Goal: Find specific page/section: Find specific page/section

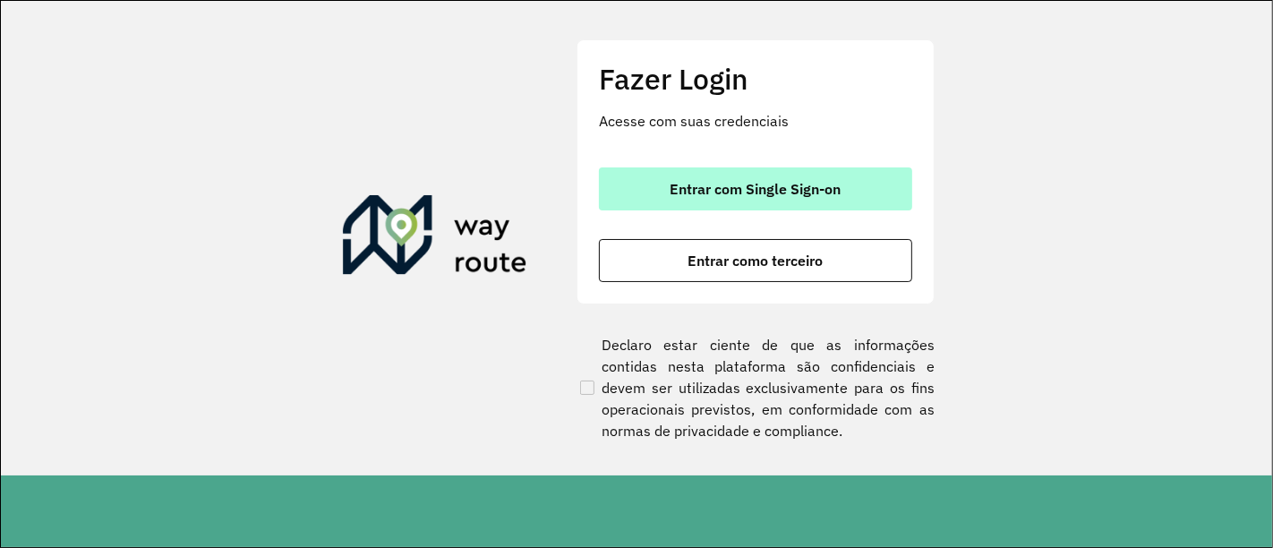
click at [762, 188] on span "Entrar com Single Sign-on" at bounding box center [755, 189] width 171 height 14
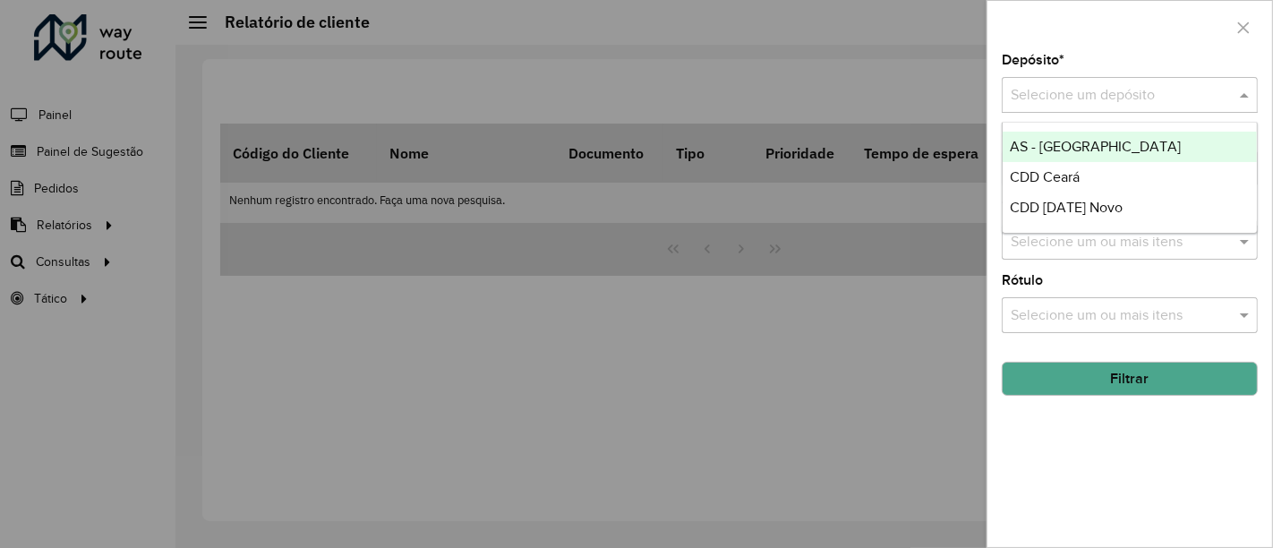
click at [1099, 106] on div "Selecione um depósito" at bounding box center [1130, 95] width 256 height 36
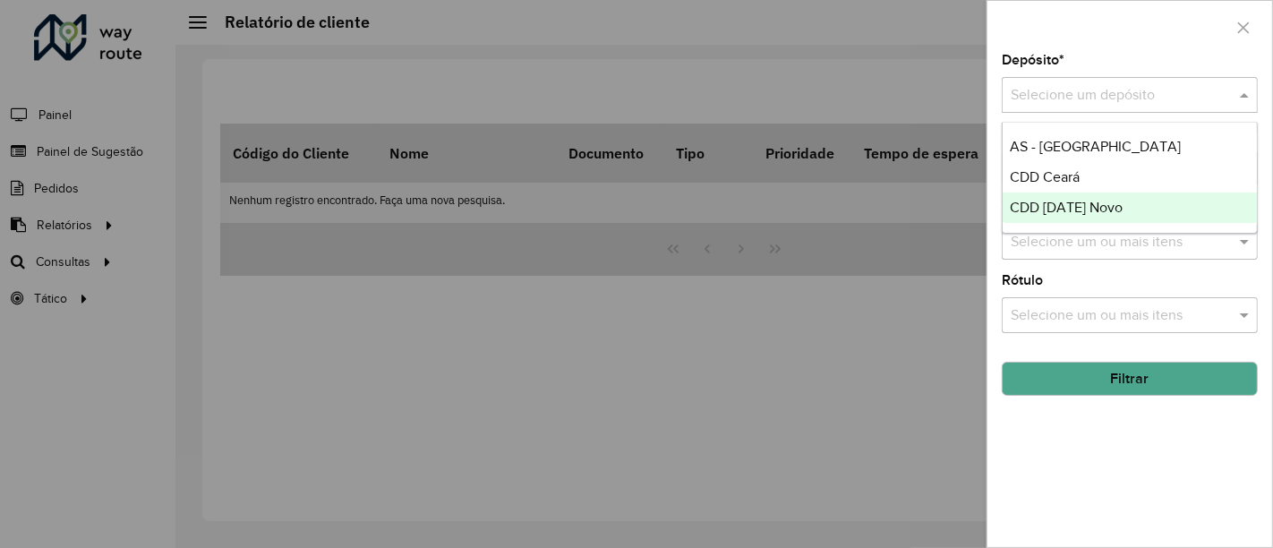
click at [1050, 195] on div "CDD [DATE] Novo" at bounding box center [1130, 207] width 255 height 30
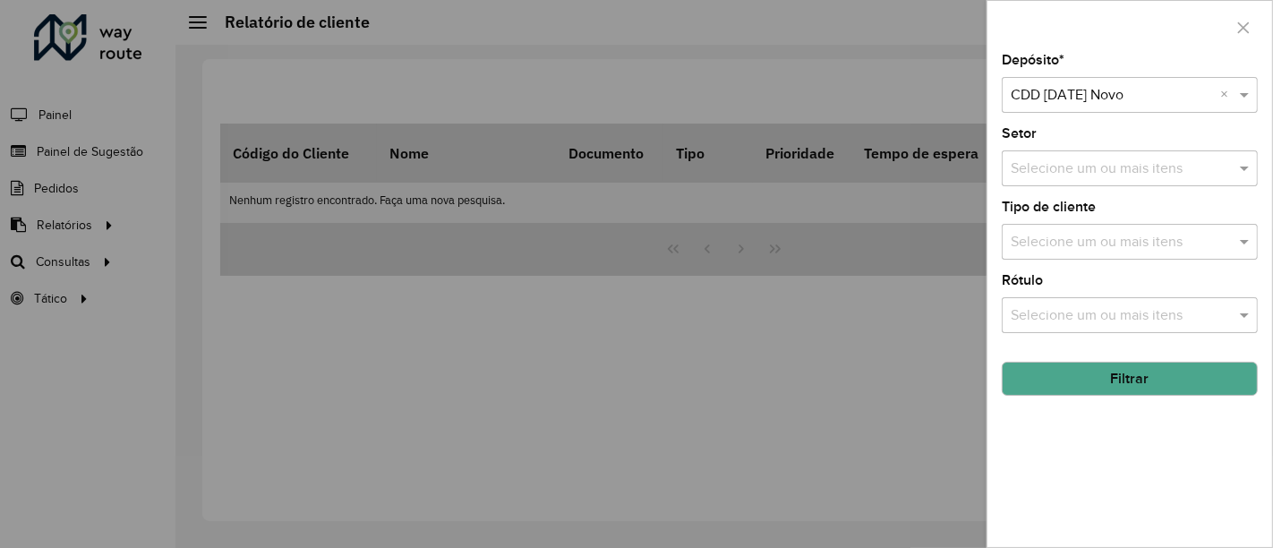
click at [1094, 381] on button "Filtrar" at bounding box center [1130, 379] width 256 height 34
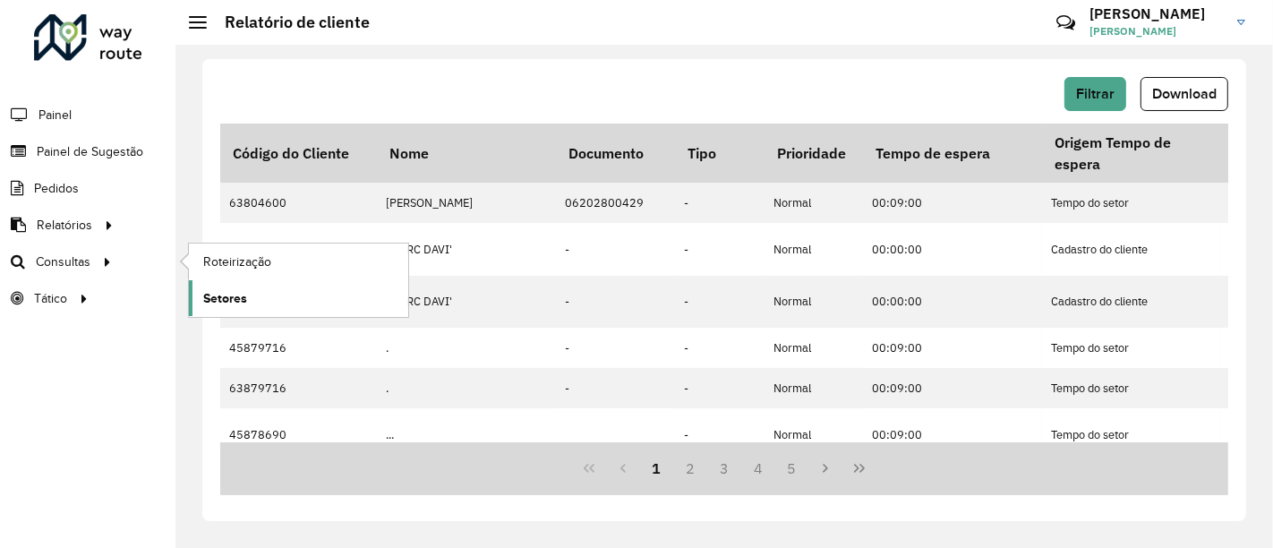
click at [260, 280] on link "Setores" at bounding box center [298, 298] width 219 height 36
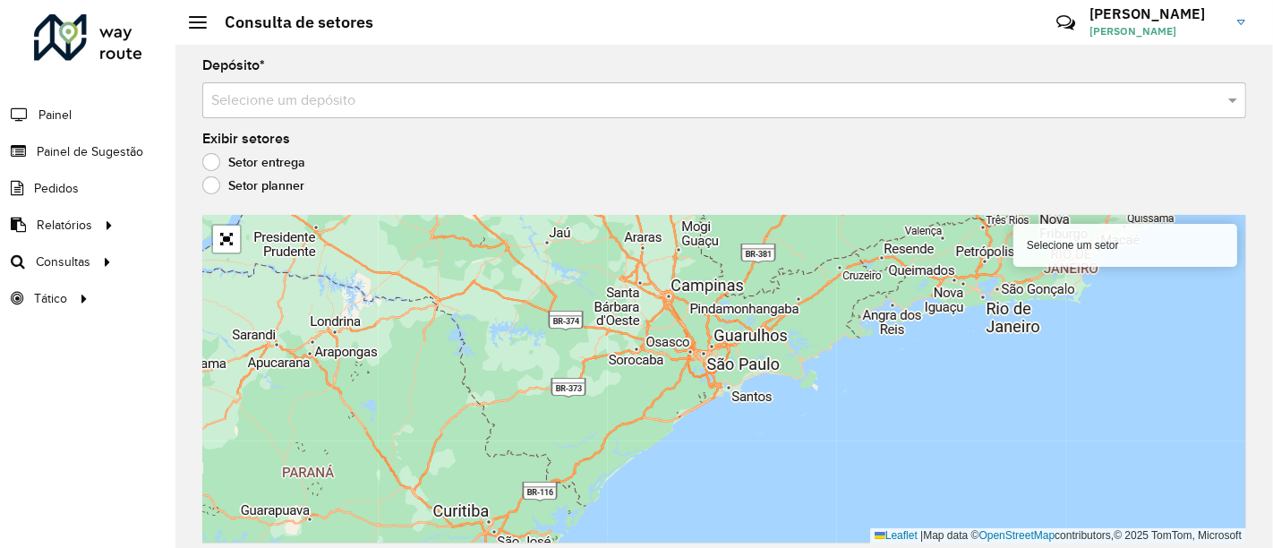
click at [393, 100] on input "text" at bounding box center [706, 100] width 990 height 21
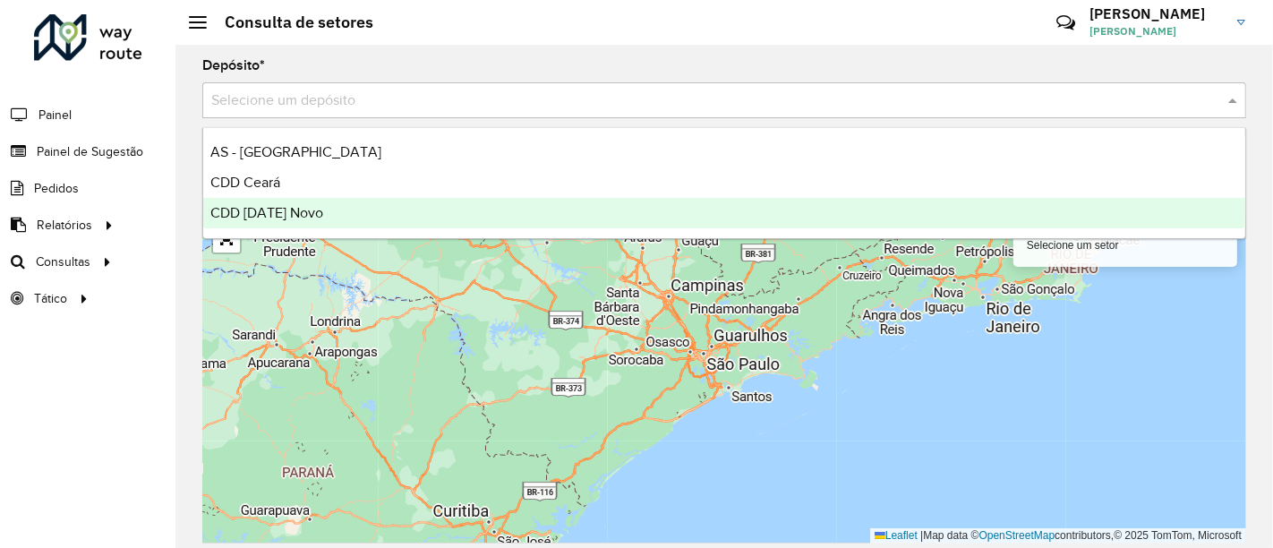
click at [310, 212] on span "CDD [DATE] Novo" at bounding box center [266, 212] width 113 height 15
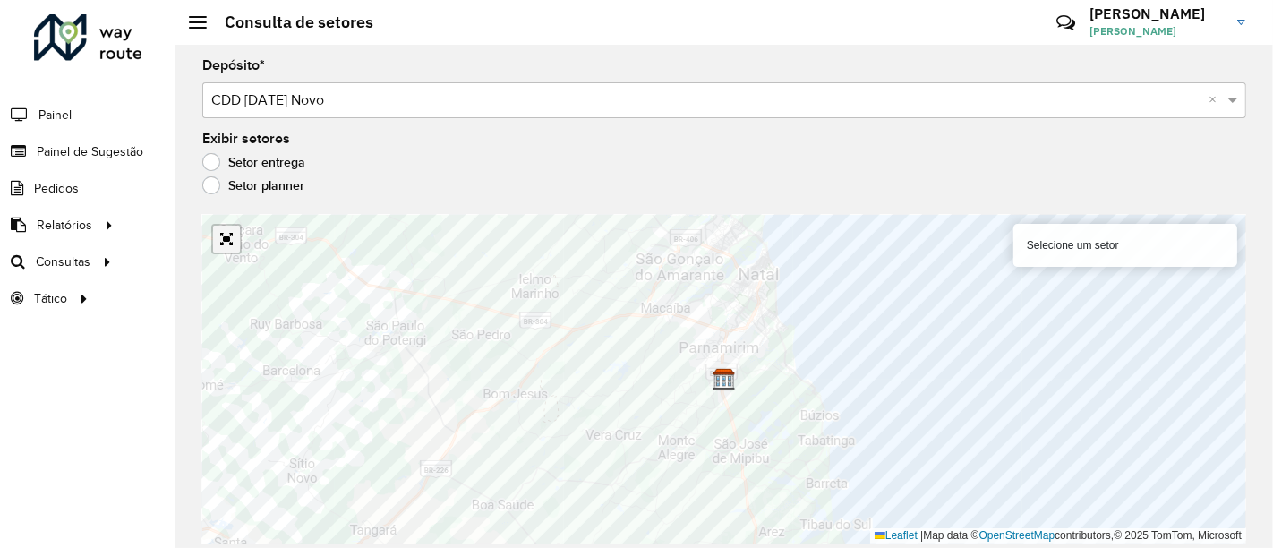
click at [232, 244] on link "Abrir mapa em tela cheia" at bounding box center [226, 239] width 27 height 27
